Goal: Check status

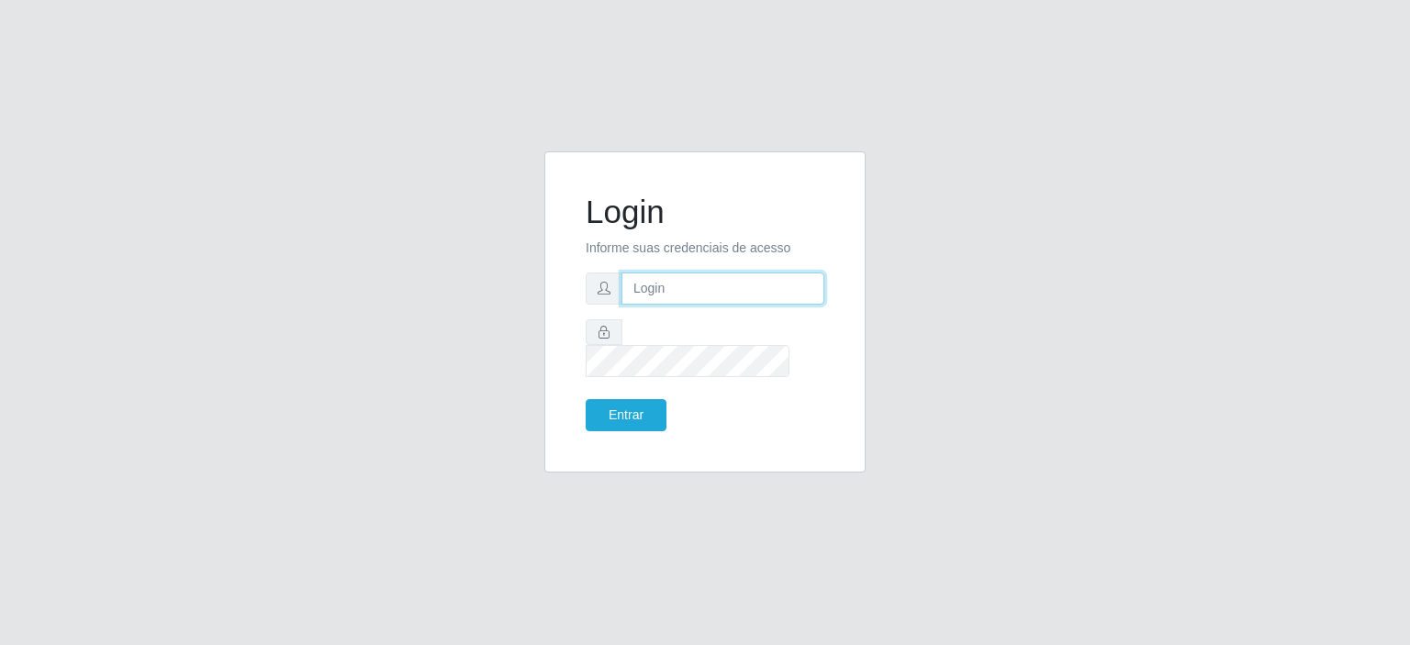
click at [635, 305] on input "text" at bounding box center [723, 289] width 203 height 32
type input "[EMAIL_ADDRESS][DOMAIN_NAME]"
click at [586, 399] on button "Entrar" at bounding box center [626, 415] width 81 height 32
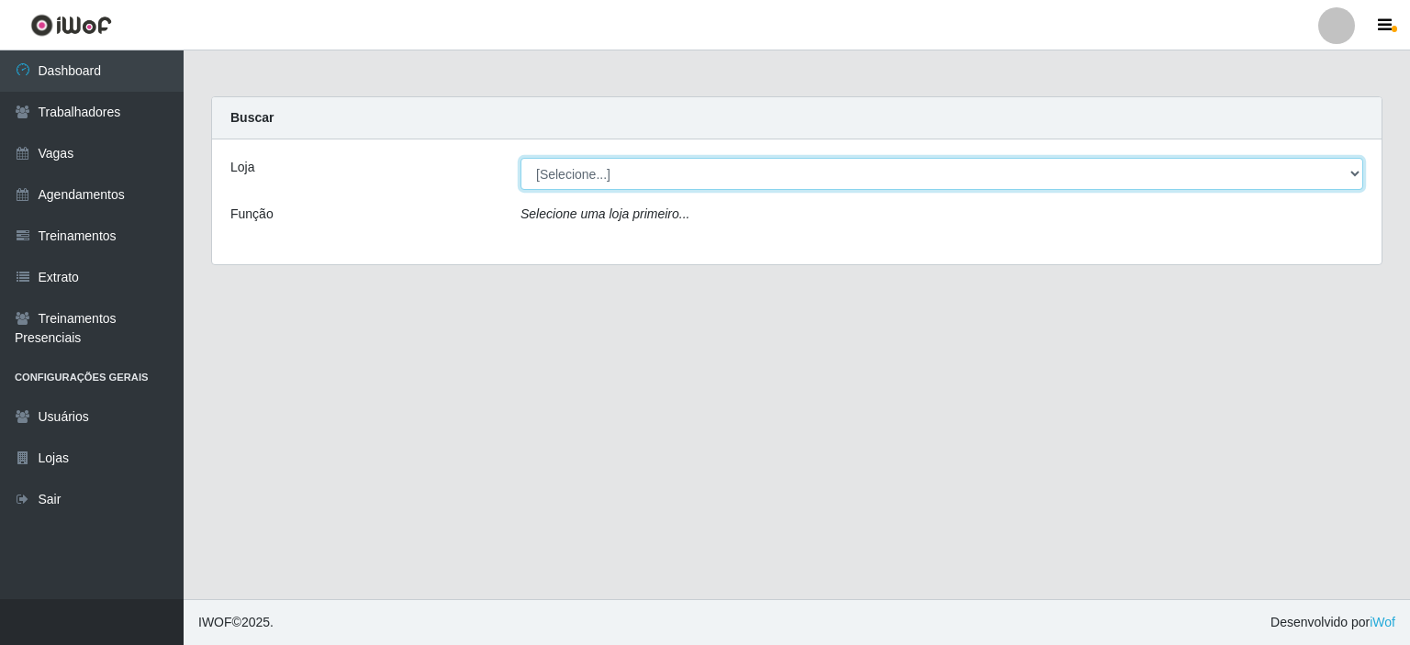
click at [592, 170] on select "[Selecione...] Corte Fácil - Unidade Planalto" at bounding box center [942, 174] width 843 height 32
select select "202"
click at [521, 158] on select "[Selecione...] Corte Fácil - Unidade Planalto" at bounding box center [942, 174] width 843 height 32
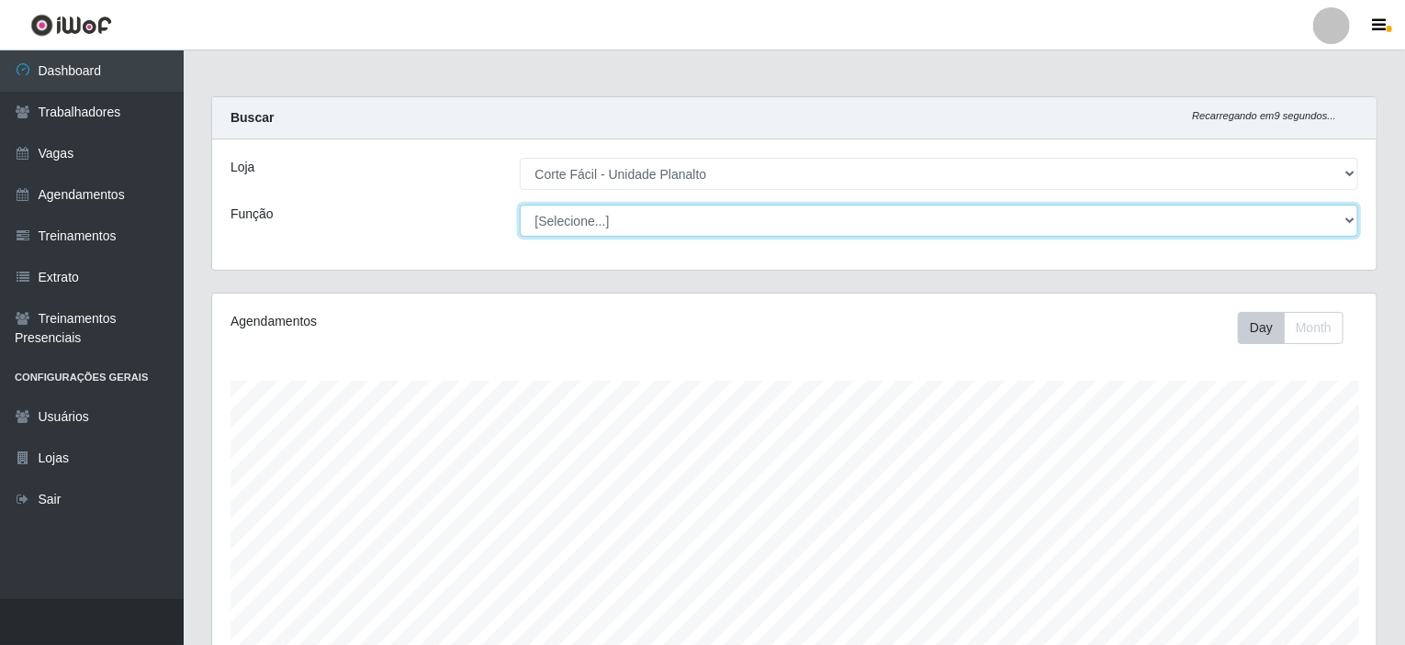
click at [562, 229] on select "[Selecione...] ASG ASG + ASG ++ Auxiliar de Estacionamento Auxiliar de Estacion…" at bounding box center [939, 221] width 839 height 32
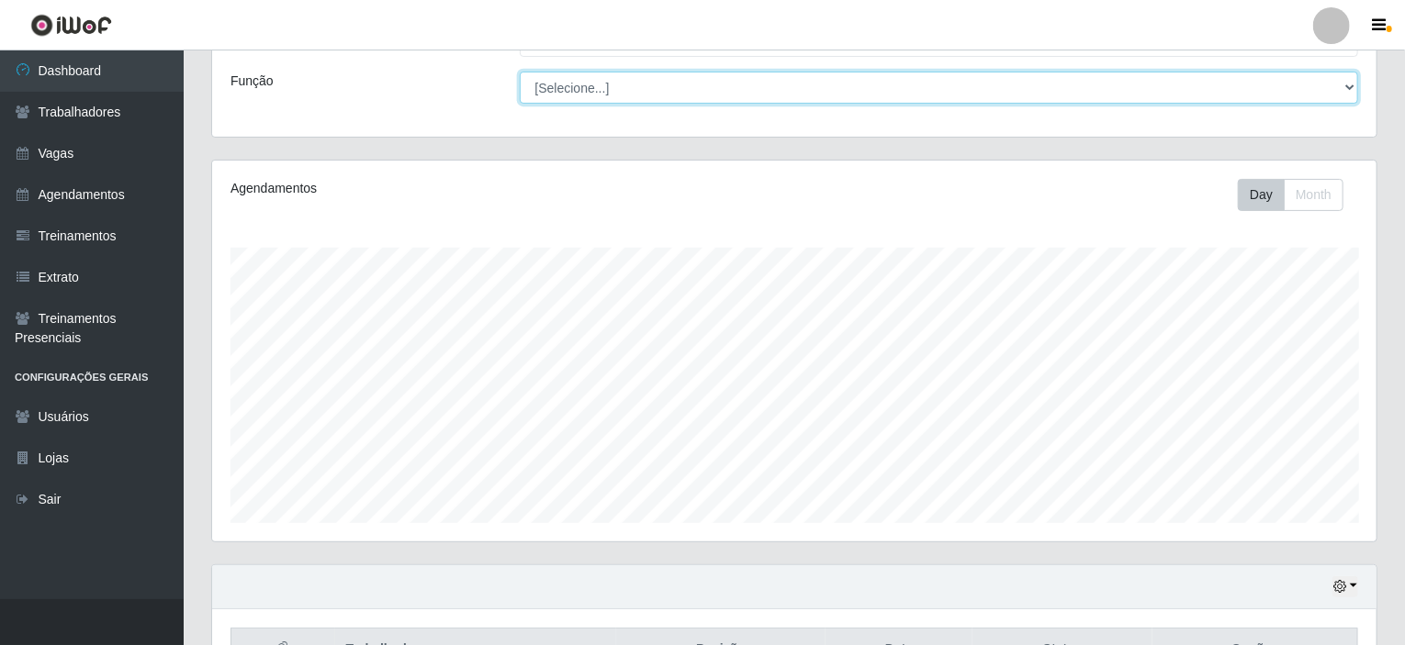
scroll to position [243, 0]
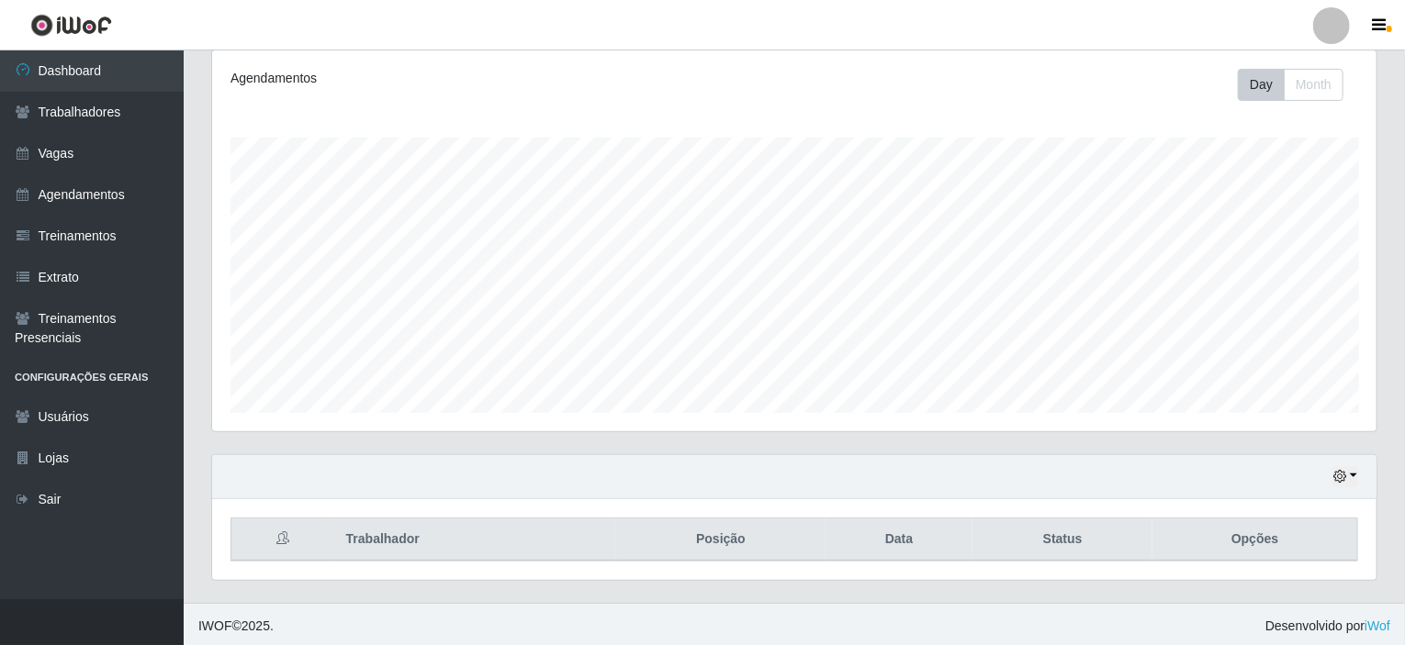
click at [1352, 488] on div "Hoje 1 dia 3 dias 1 Semana Não encerrados" at bounding box center [794, 477] width 1164 height 44
click at [1351, 477] on button "button" at bounding box center [1345, 476] width 26 height 21
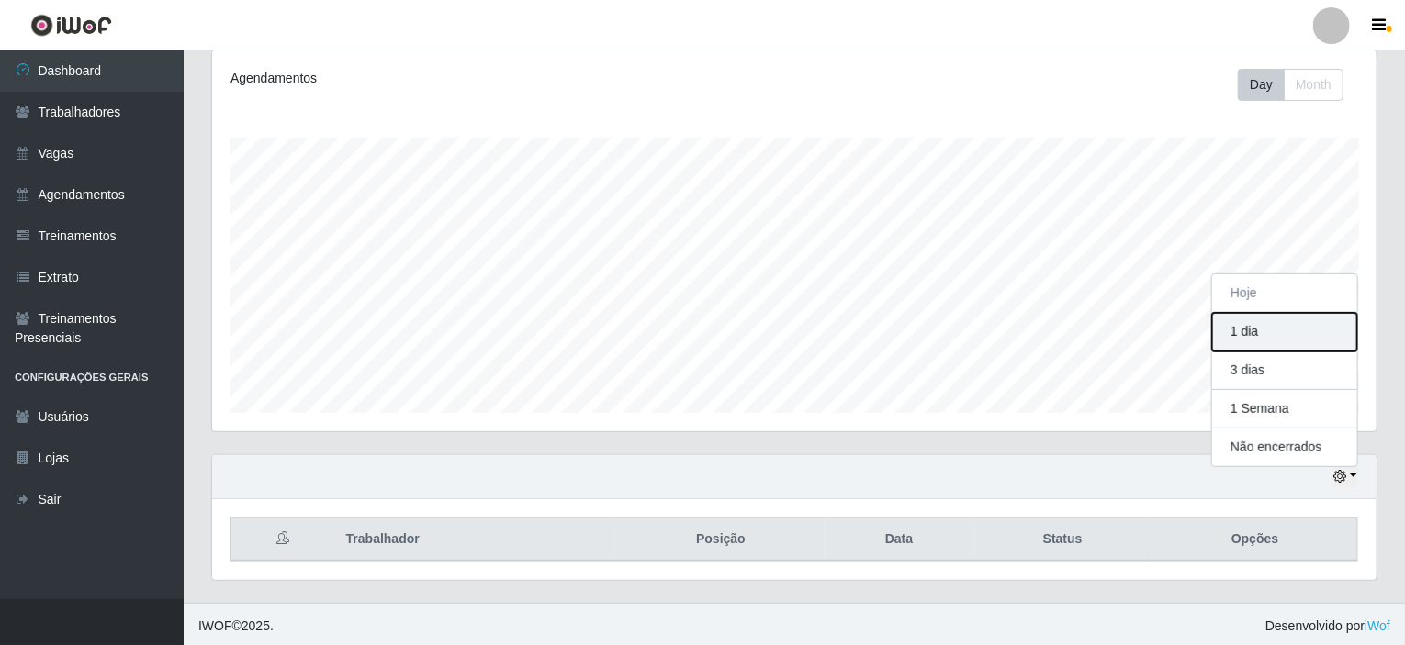
click at [1244, 331] on button "1 dia" at bounding box center [1284, 332] width 145 height 39
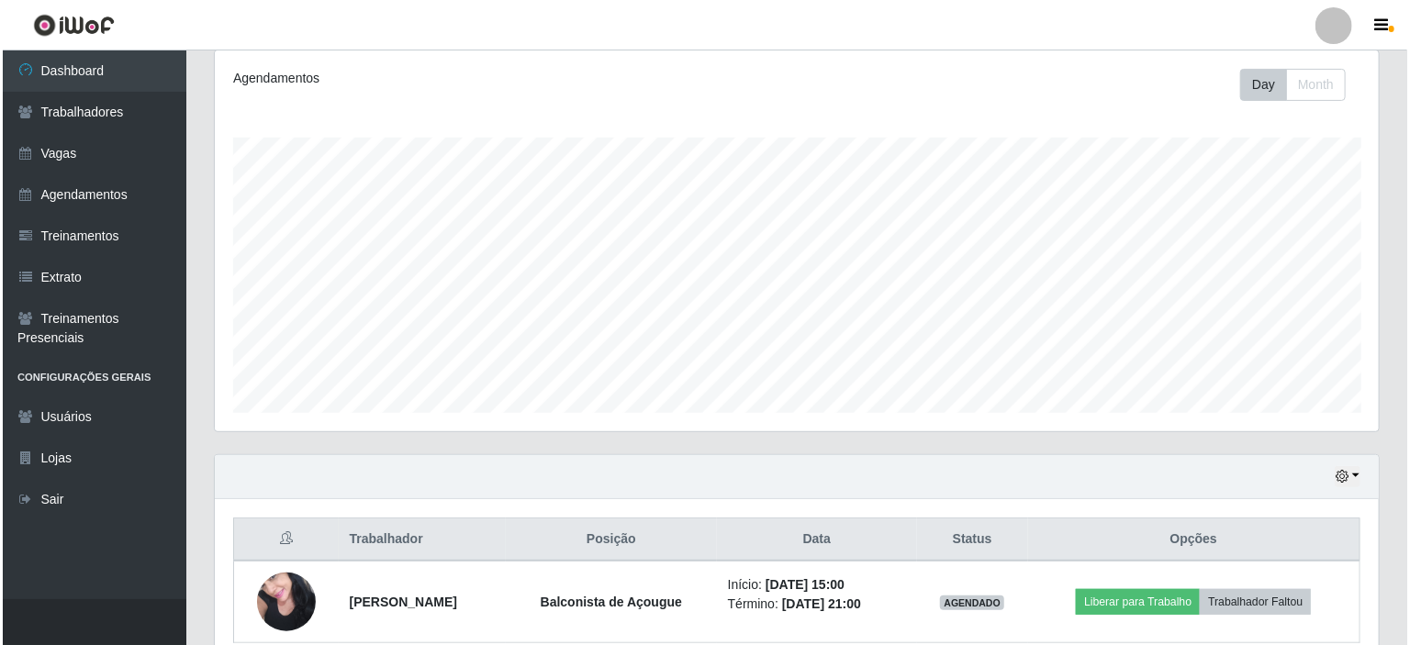
scroll to position [325, 0]
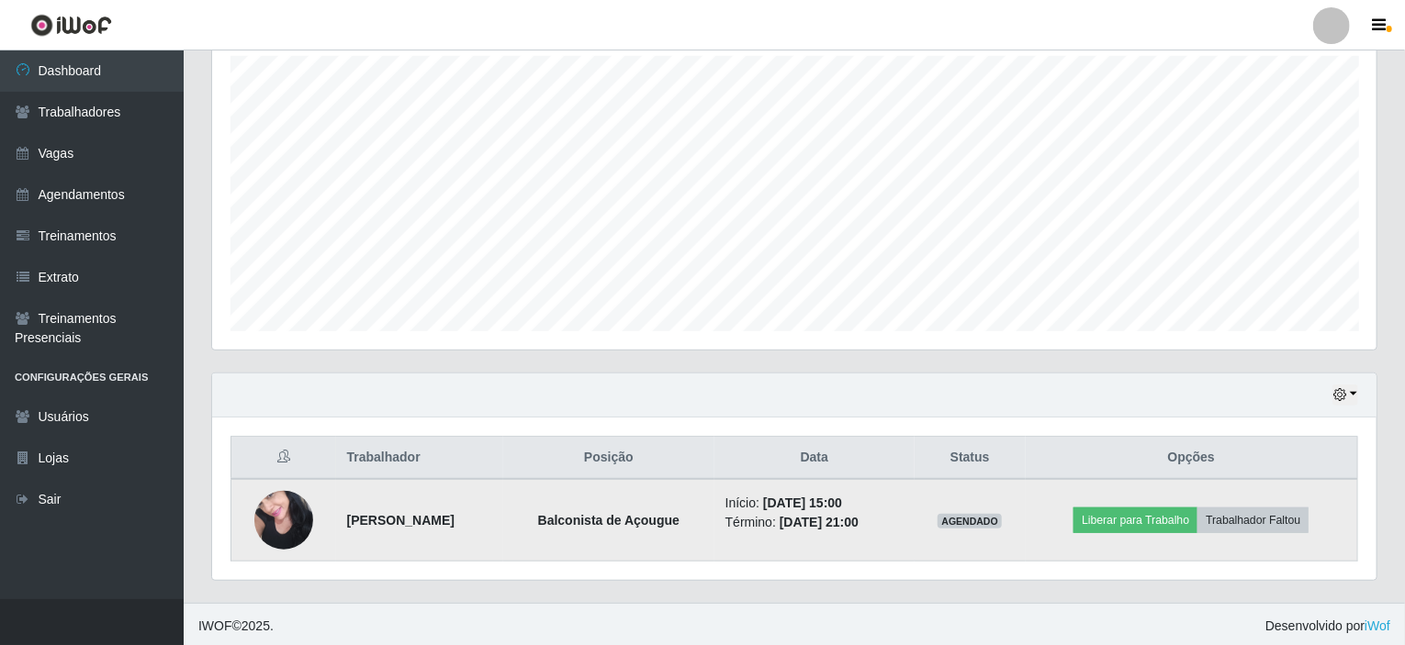
click at [264, 535] on img at bounding box center [283, 520] width 59 height 78
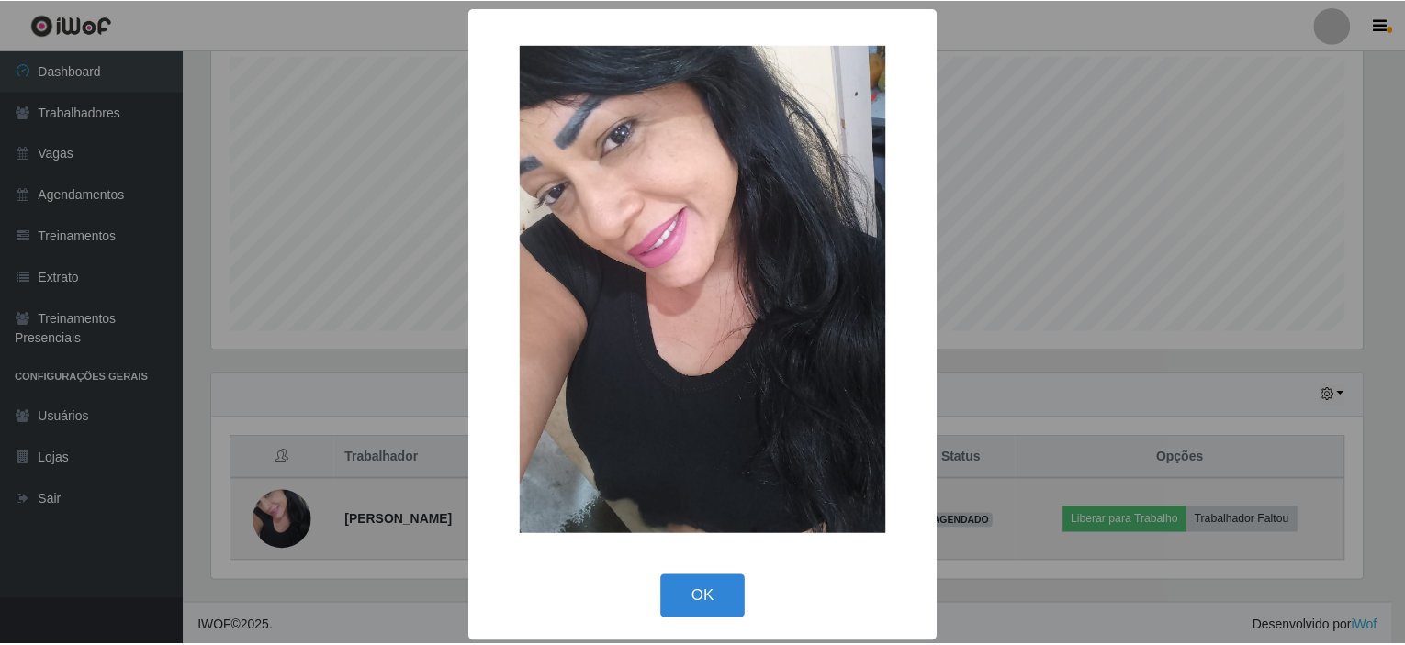
scroll to position [381, 1157]
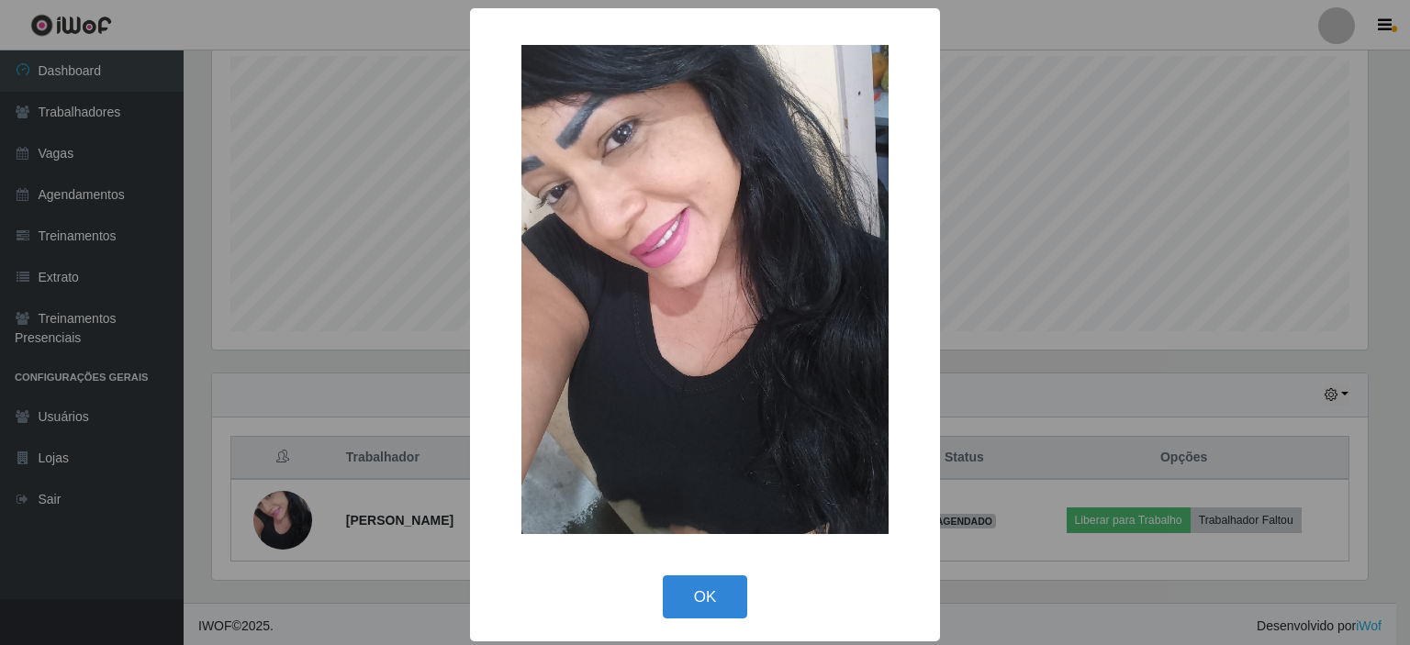
click at [582, 297] on img at bounding box center [704, 289] width 367 height 489
click at [680, 337] on img at bounding box center [704, 289] width 367 height 489
click at [663, 587] on button "OK" at bounding box center [705, 597] width 85 height 43
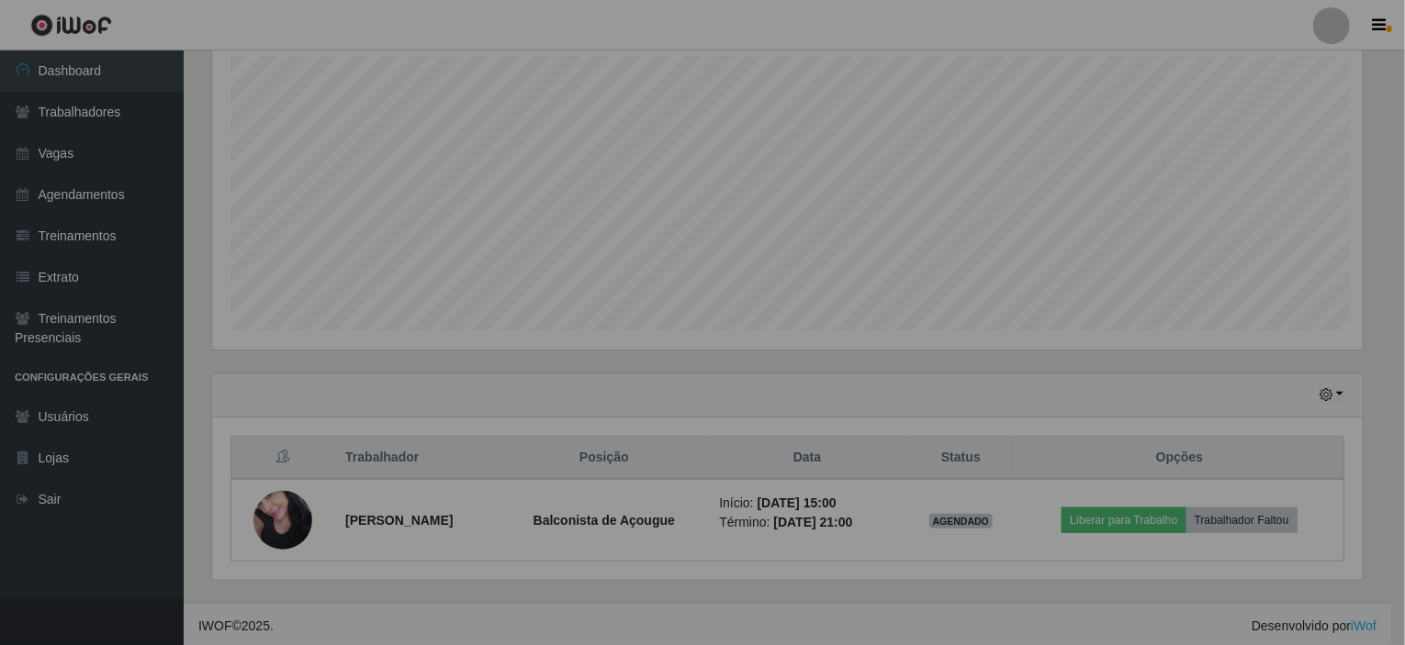
scroll to position [381, 1164]
